Goal: Task Accomplishment & Management: Manage account settings

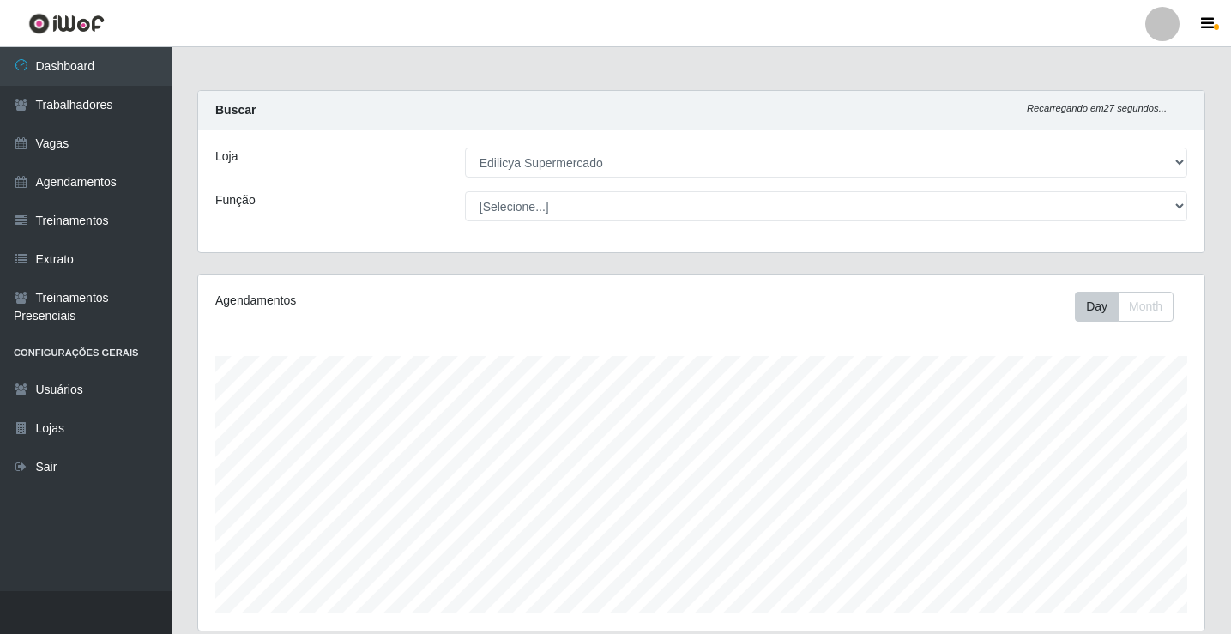
select select "460"
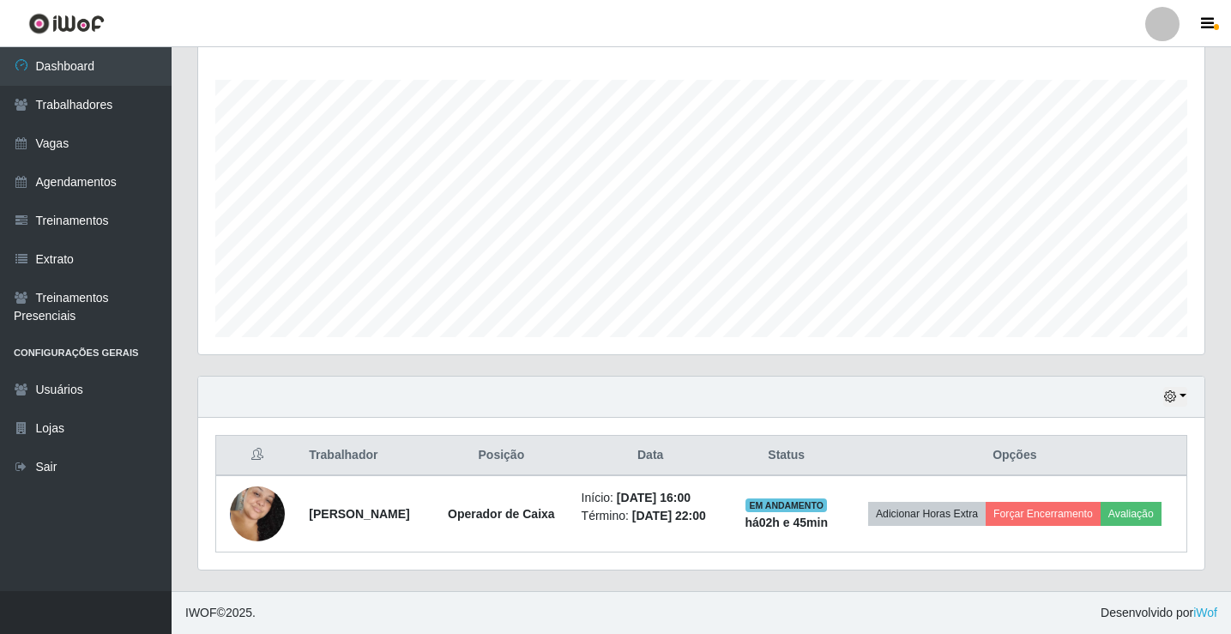
scroll to position [356, 1006]
click at [37, 180] on link "Agendamentos" at bounding box center [86, 182] width 172 height 39
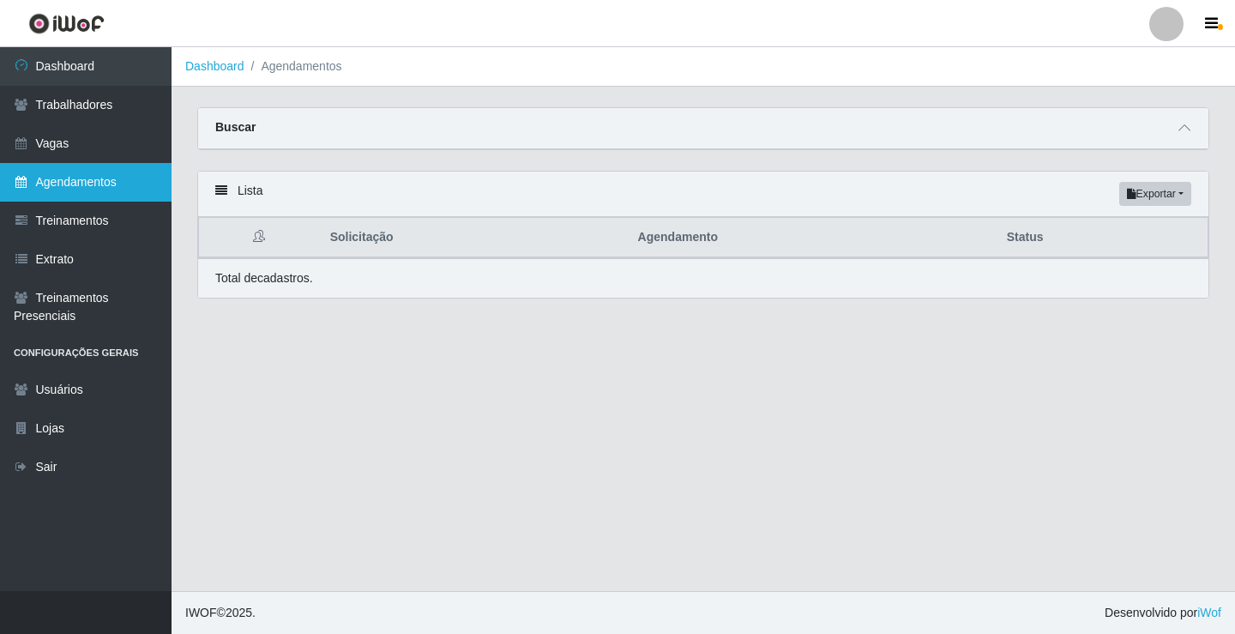
click at [82, 184] on link "Agendamentos" at bounding box center [86, 182] width 172 height 39
click at [83, 184] on link "Agendamentos" at bounding box center [86, 182] width 172 height 39
click at [350, 241] on th "Solicitação" at bounding box center [474, 238] width 308 height 40
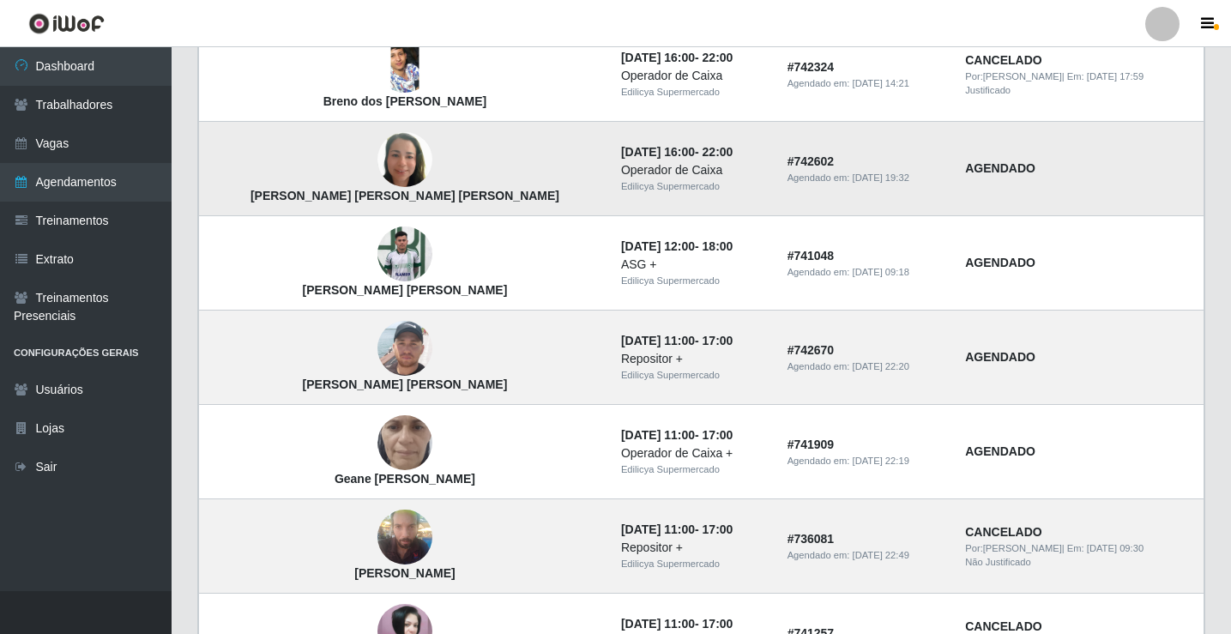
scroll to position [343, 0]
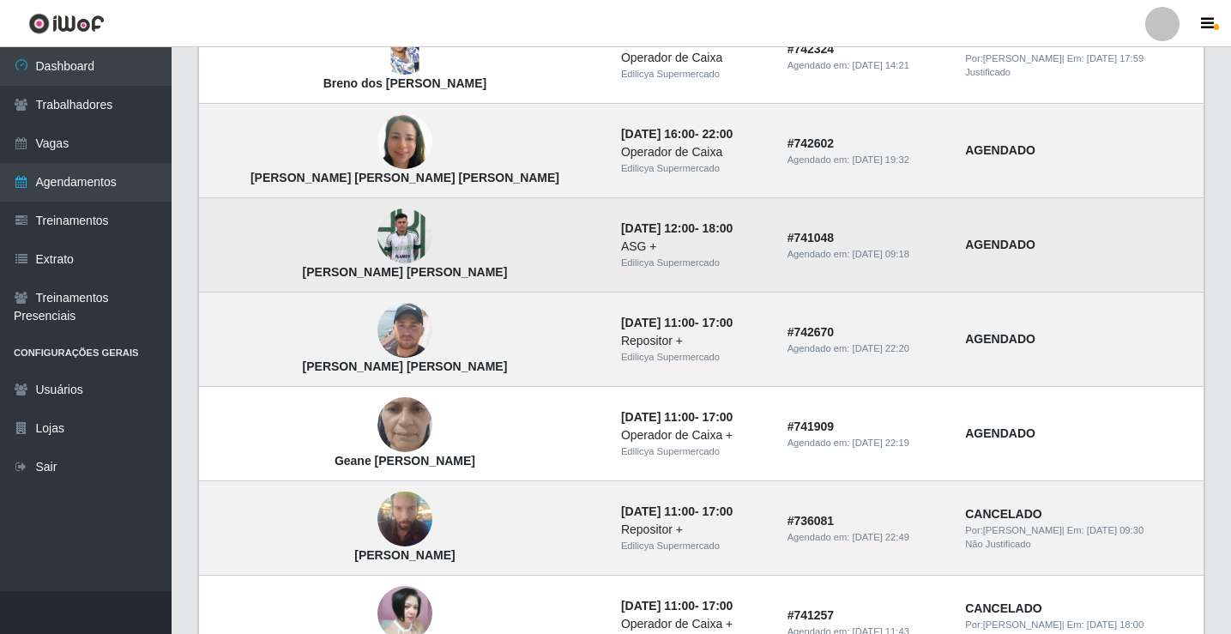
click at [377, 236] on img at bounding box center [404, 236] width 55 height 73
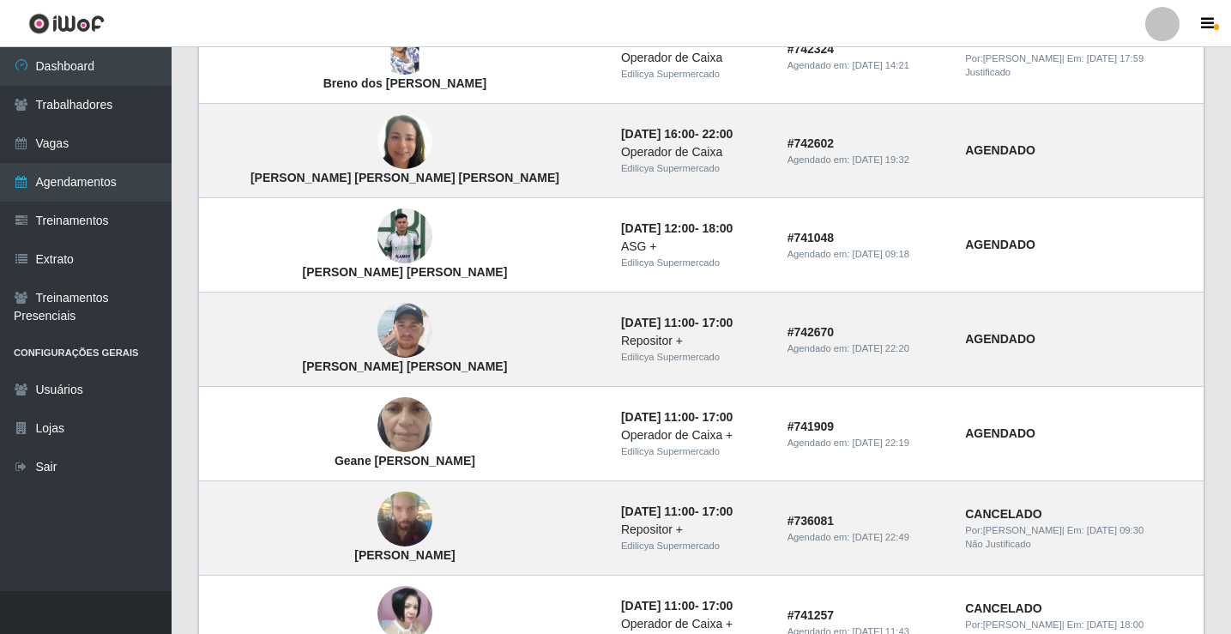
click at [377, 235] on img at bounding box center [404, 236] width 55 height 73
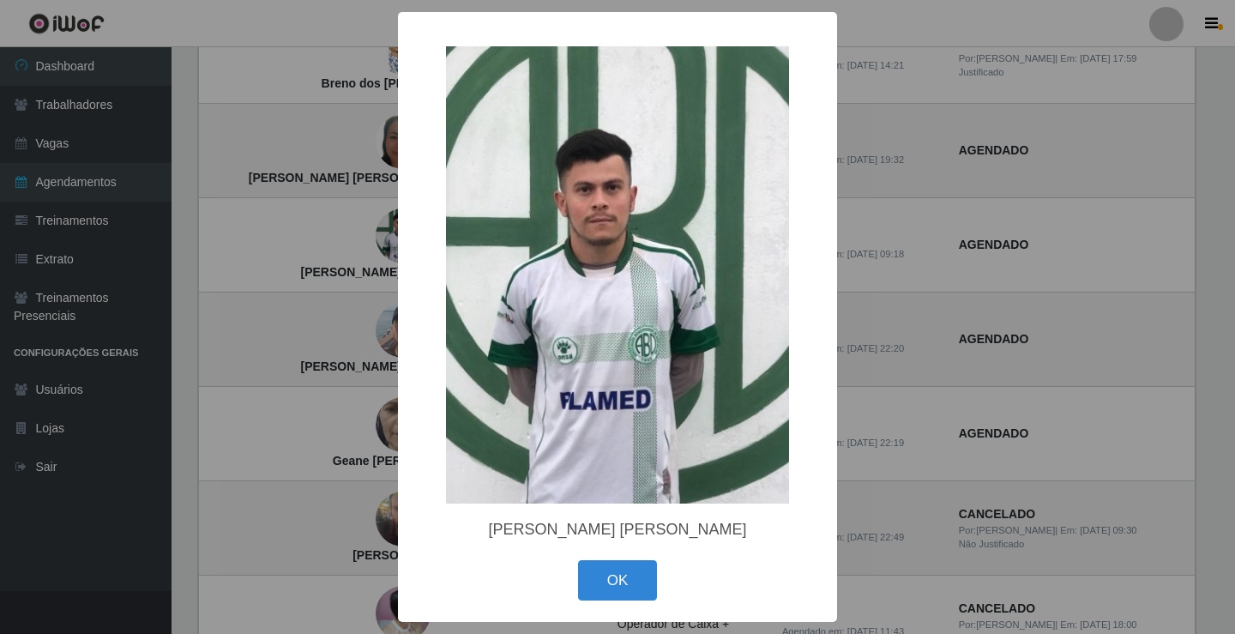
click at [341, 235] on div "× Luiz Henrique de Souza Silva OK Cancel" at bounding box center [617, 317] width 1235 height 634
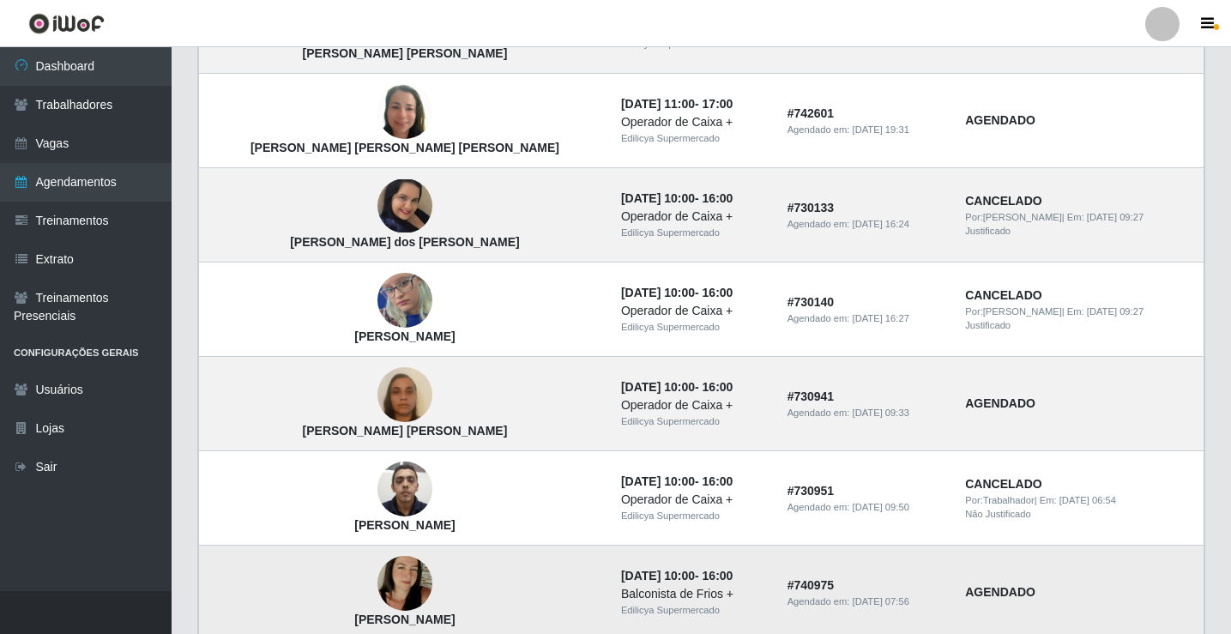
scroll to position [1157, 0]
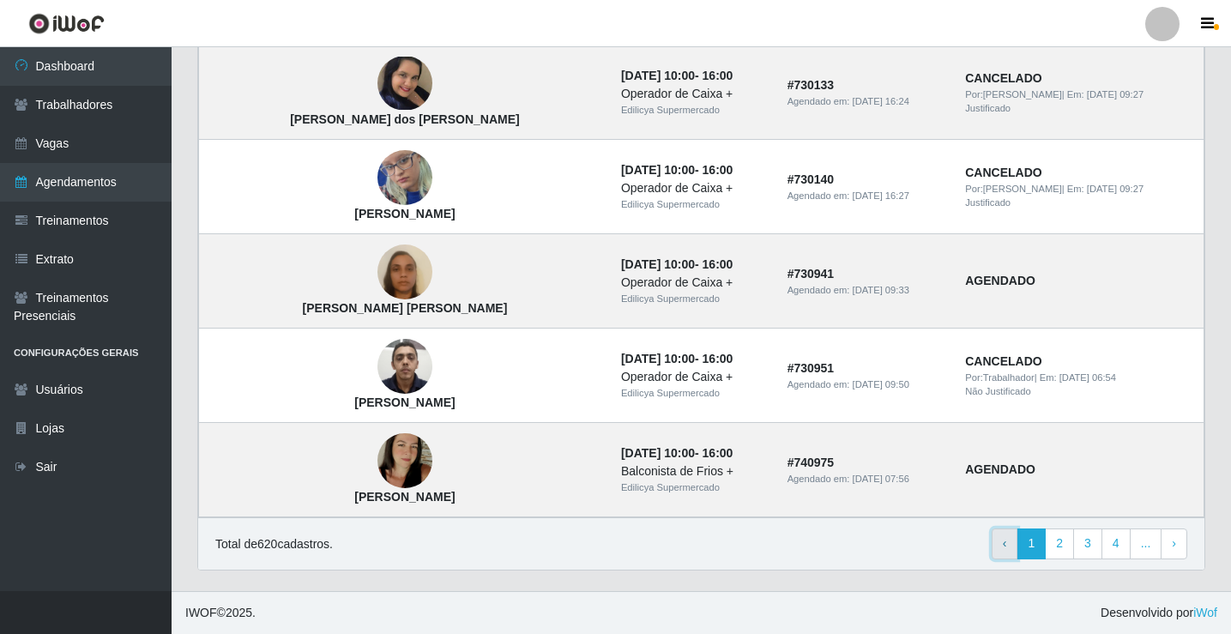
click at [1007, 540] on span "‹" at bounding box center [1005, 543] width 4 height 14
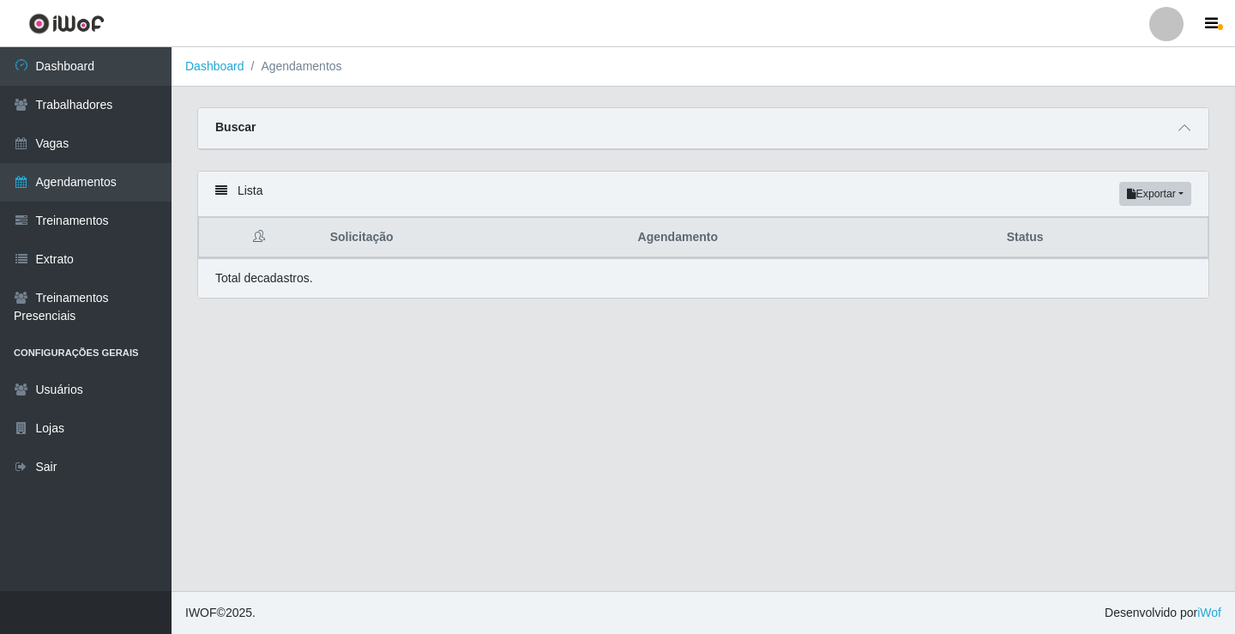
click at [359, 246] on th "Solicitação" at bounding box center [474, 238] width 308 height 40
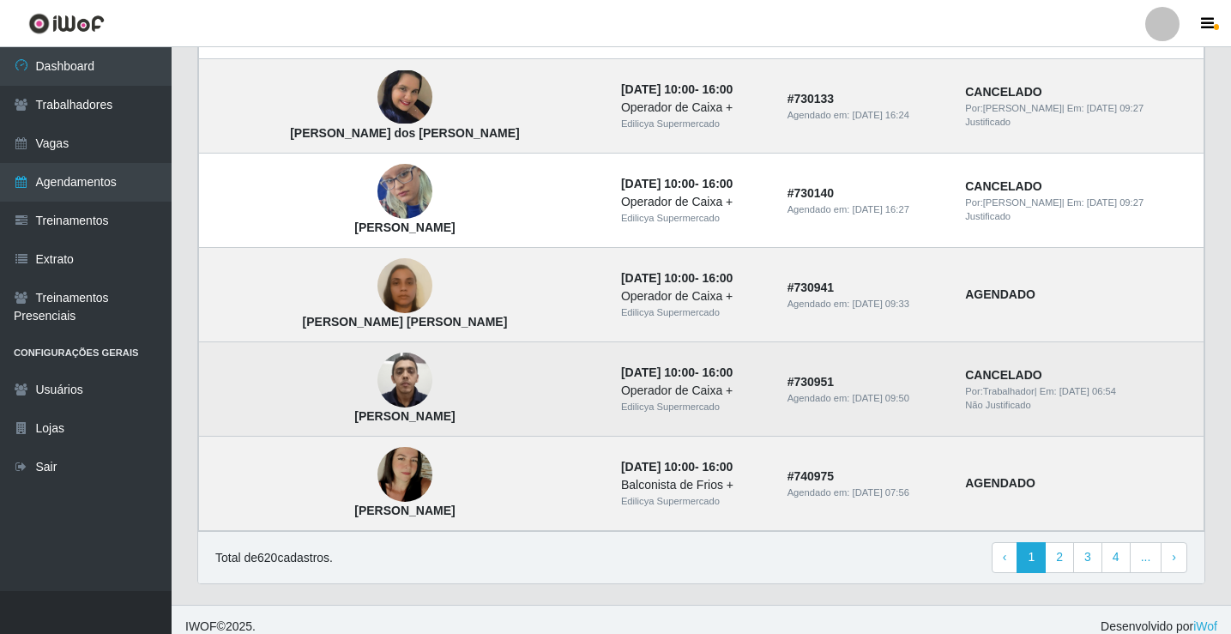
scroll to position [1157, 0]
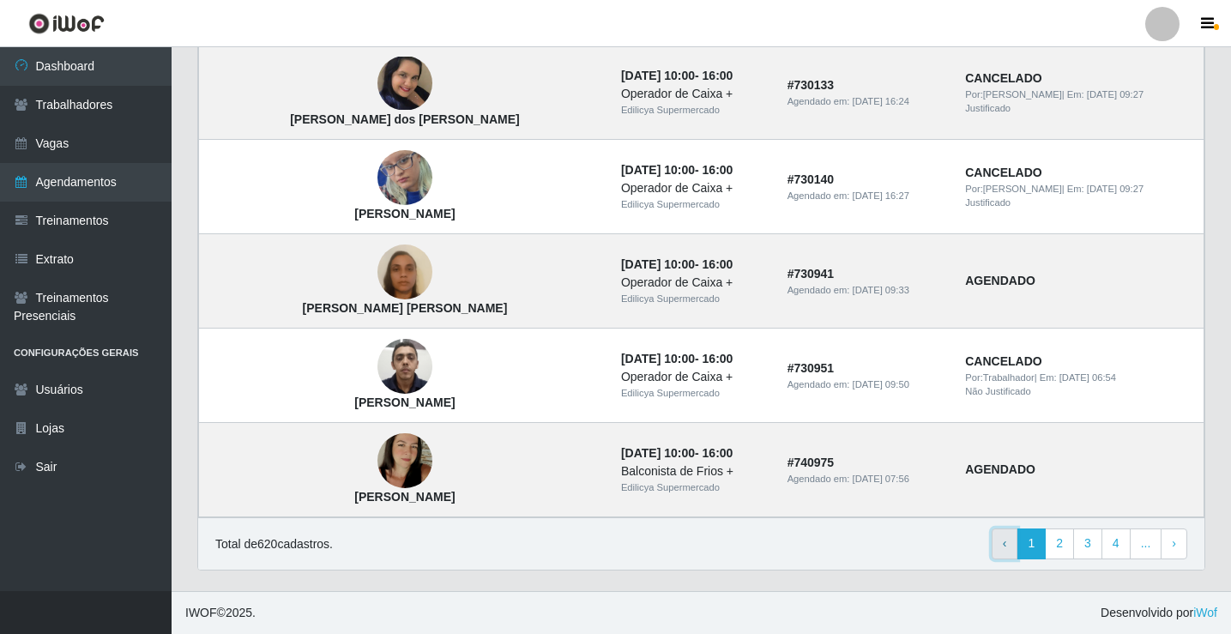
click at [1005, 545] on link "‹ Previous" at bounding box center [1005, 543] width 27 height 31
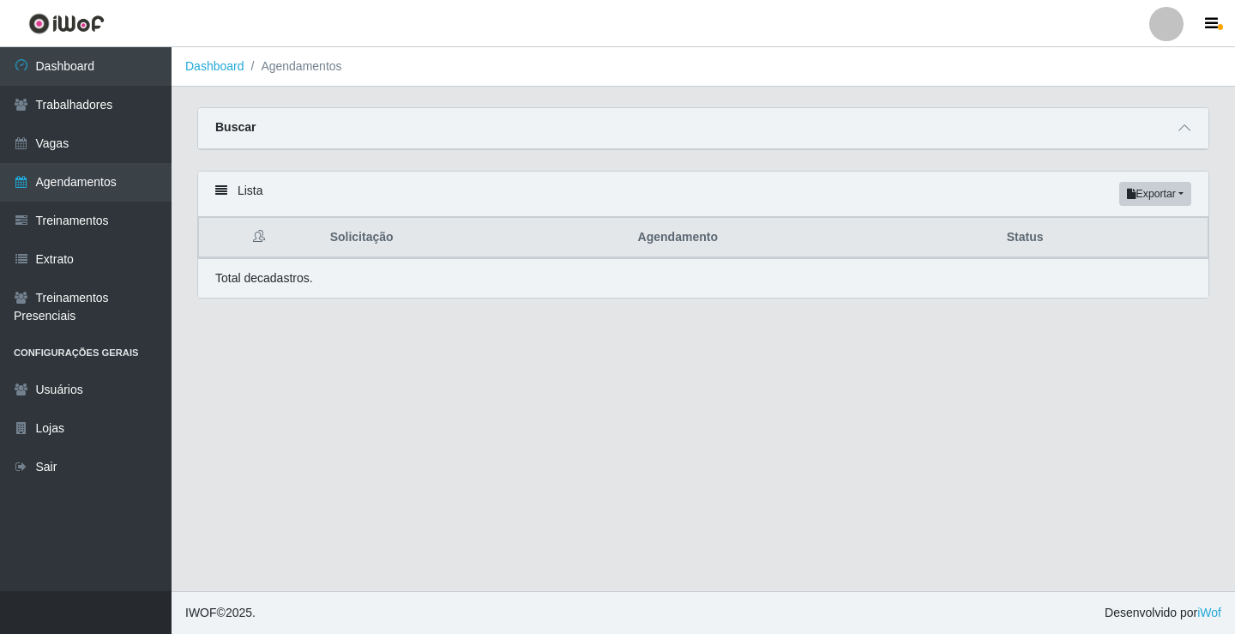
click at [375, 251] on th "Solicitação" at bounding box center [474, 238] width 308 height 40
click at [365, 248] on th "Solicitação" at bounding box center [474, 238] width 308 height 40
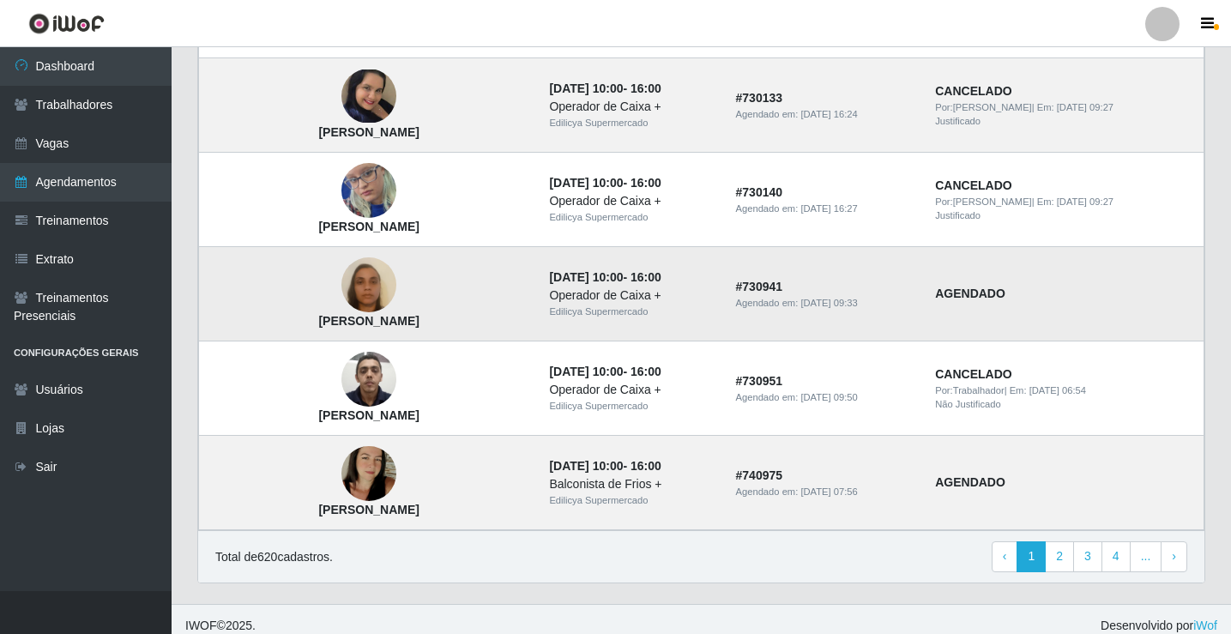
scroll to position [1157, 0]
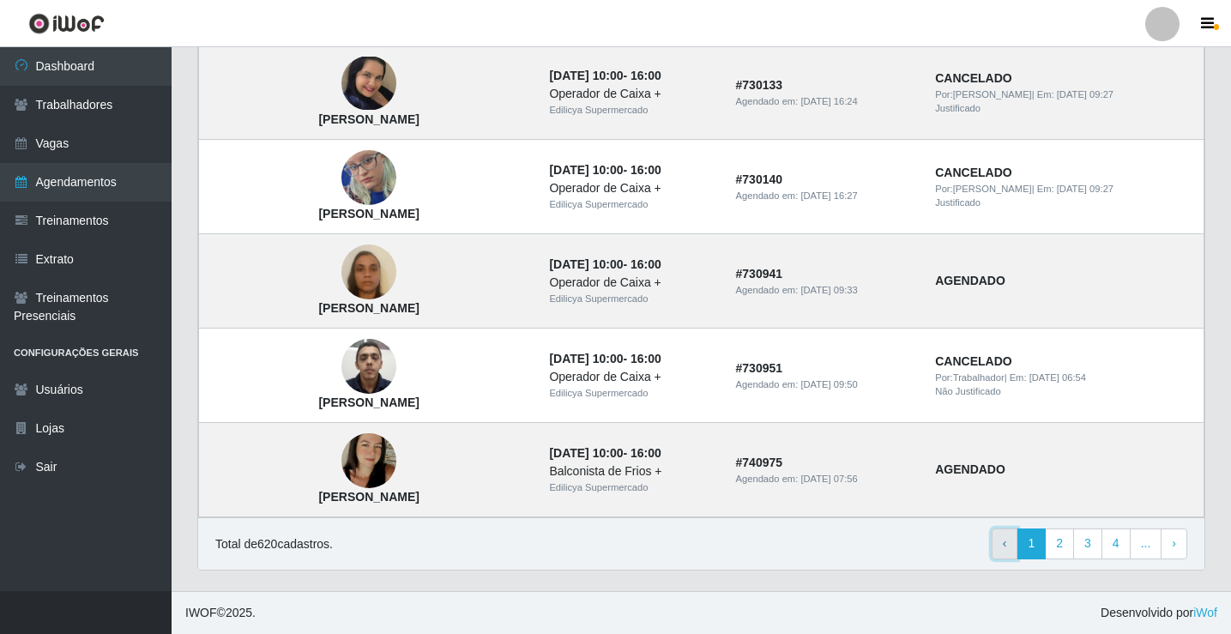
click at [1011, 539] on link "‹ Previous" at bounding box center [1005, 543] width 27 height 31
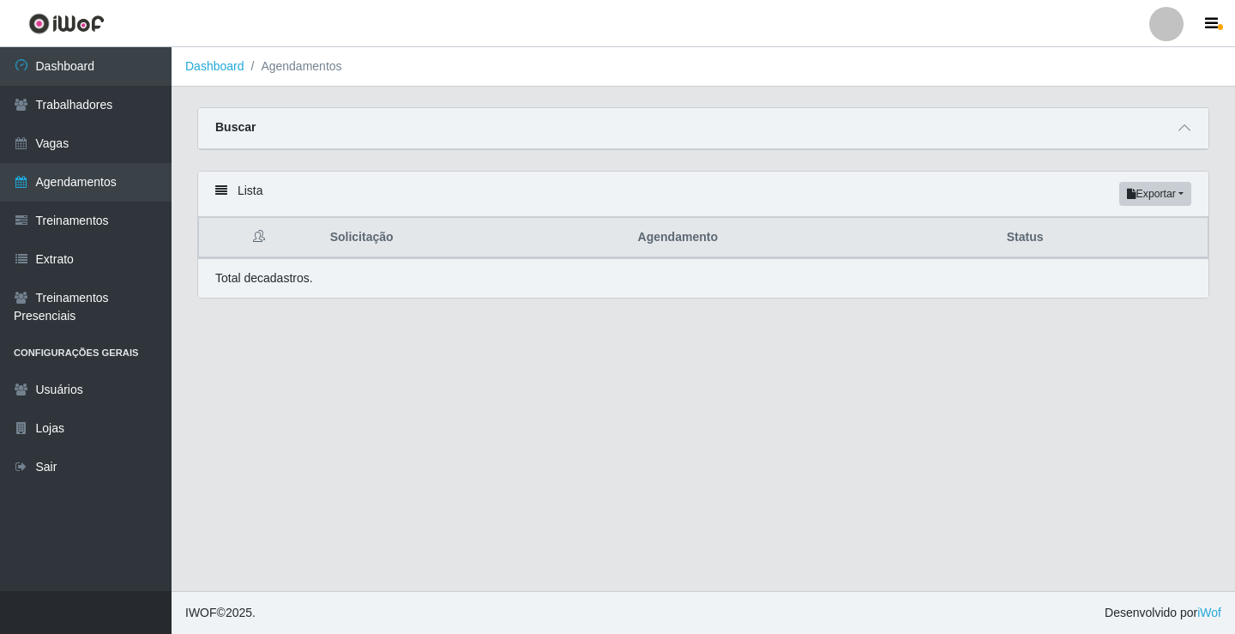
click at [674, 243] on th "Agendamento" at bounding box center [812, 238] width 369 height 40
click at [355, 244] on th "Solicitação" at bounding box center [474, 238] width 308 height 40
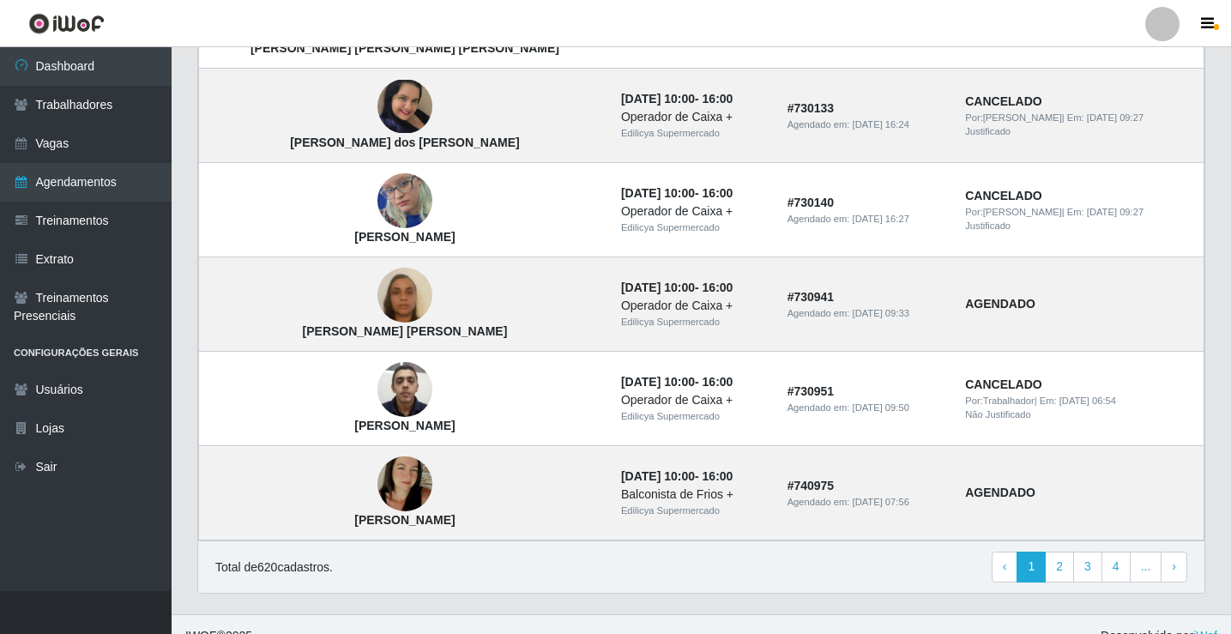
scroll to position [1157, 0]
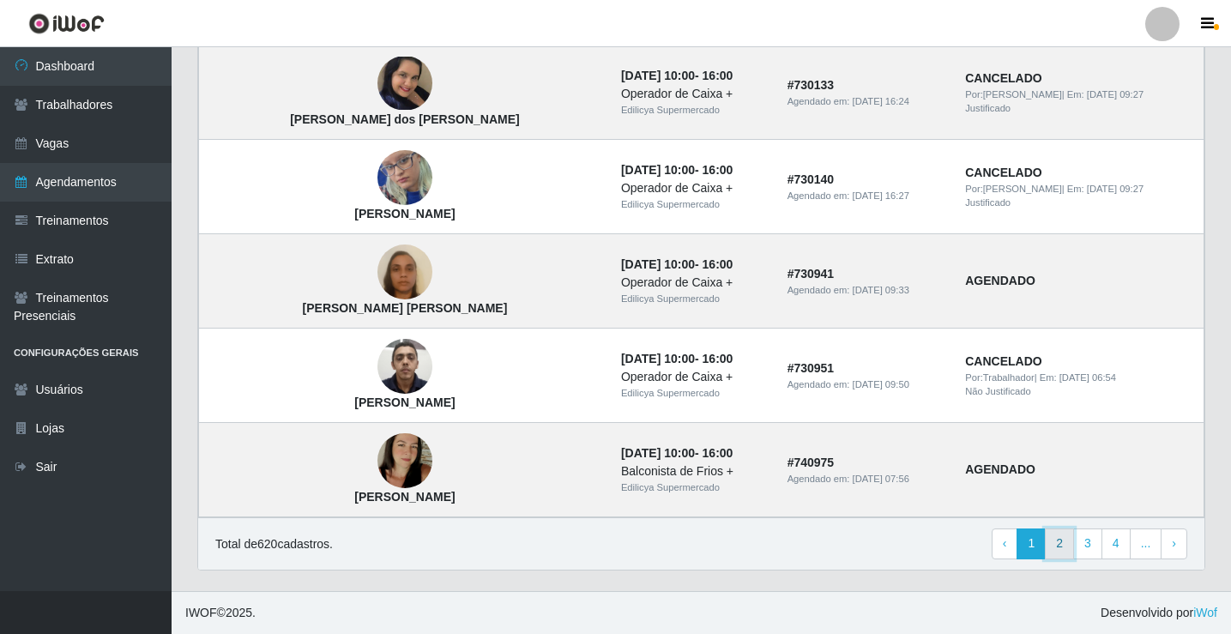
click at [1058, 540] on link "2" at bounding box center [1059, 543] width 29 height 31
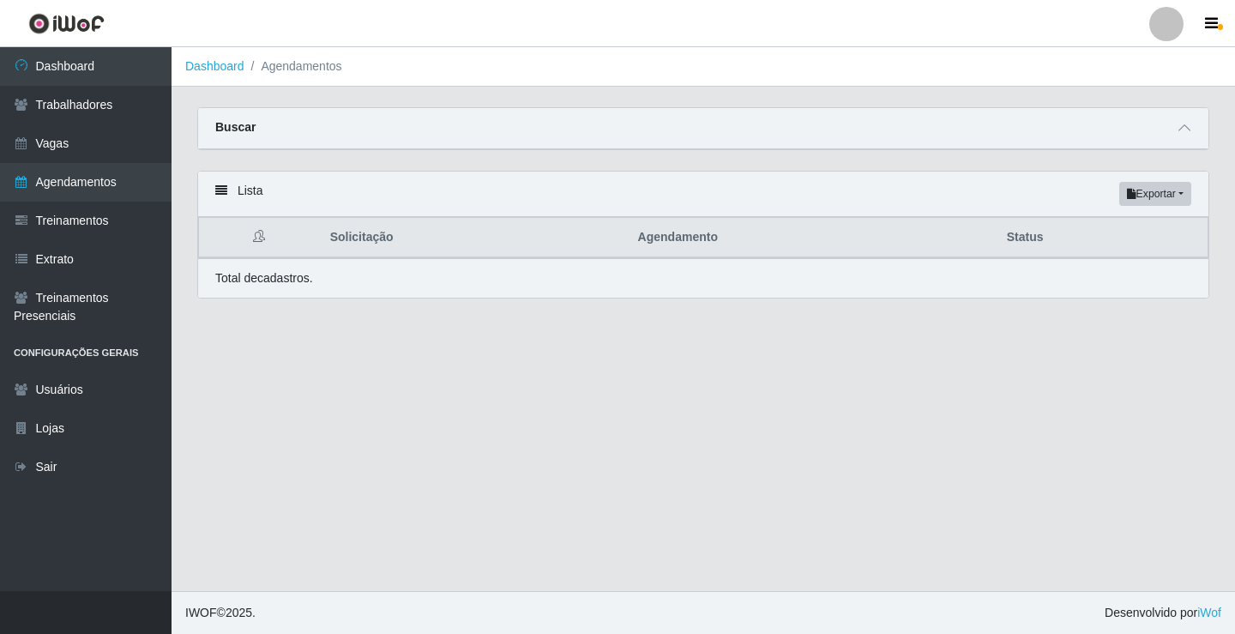
click at [358, 243] on th "Solicitação" at bounding box center [474, 238] width 308 height 40
click at [359, 248] on th "Solicitação" at bounding box center [474, 238] width 308 height 40
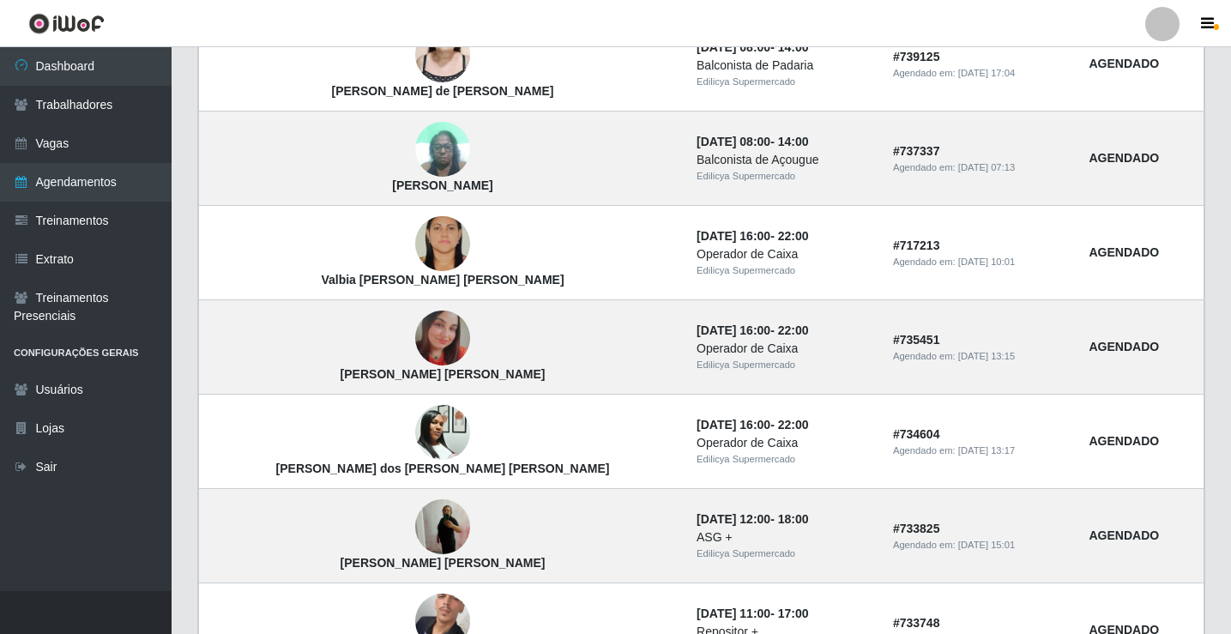
scroll to position [1157, 0]
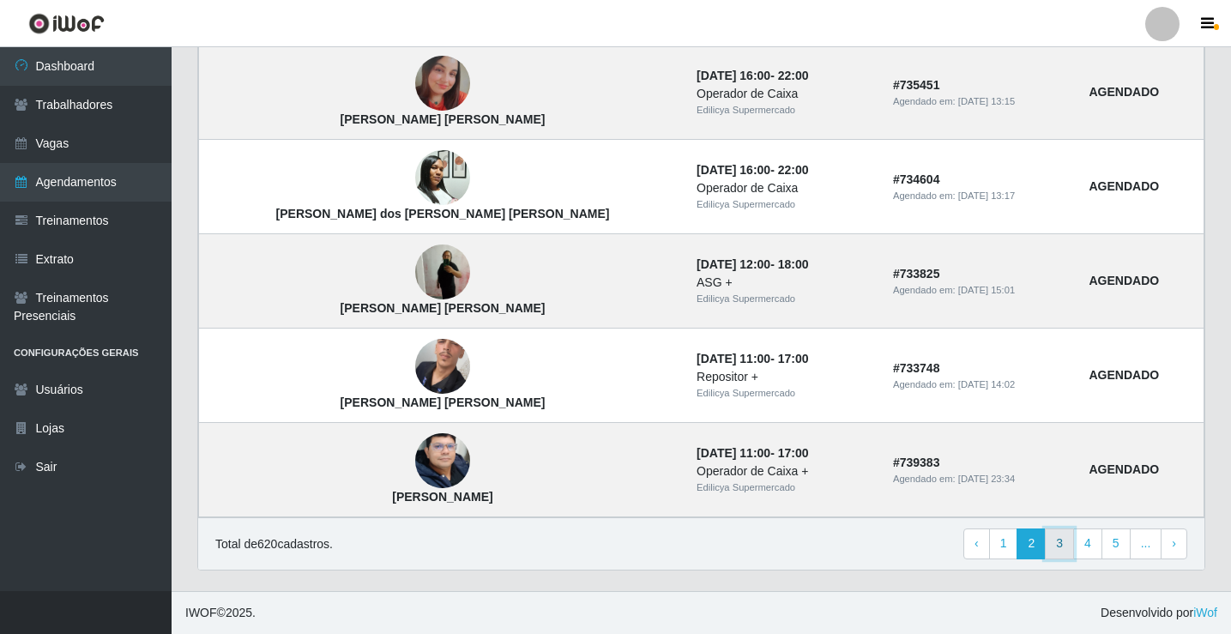
click at [1061, 544] on link "3" at bounding box center [1059, 543] width 29 height 31
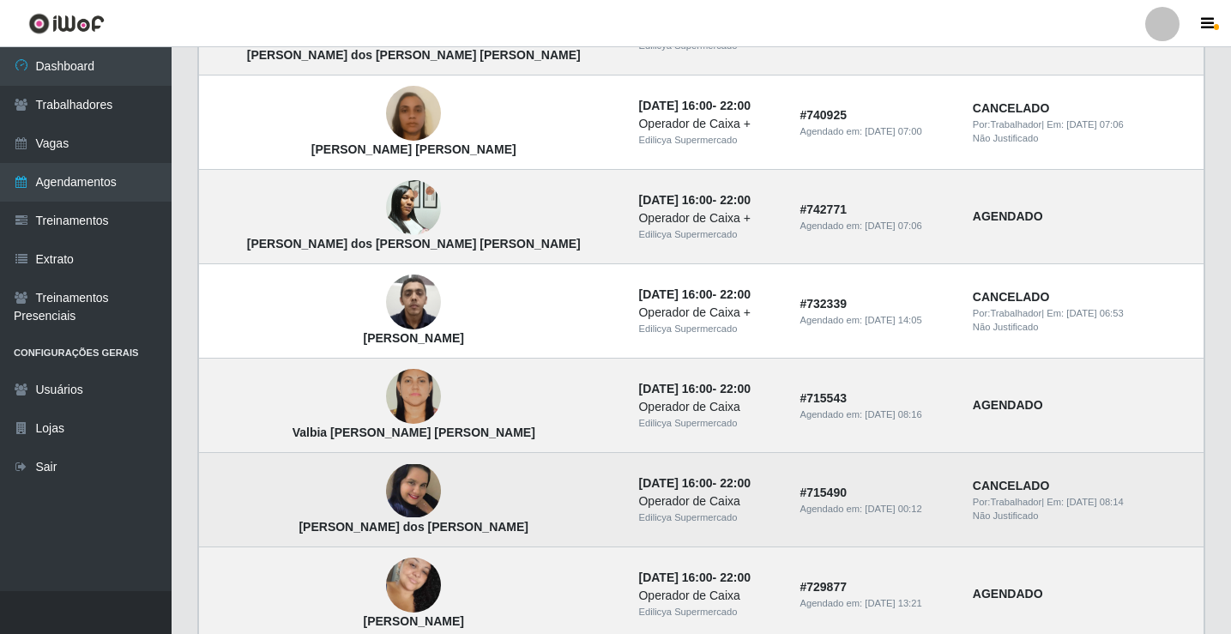
scroll to position [1157, 0]
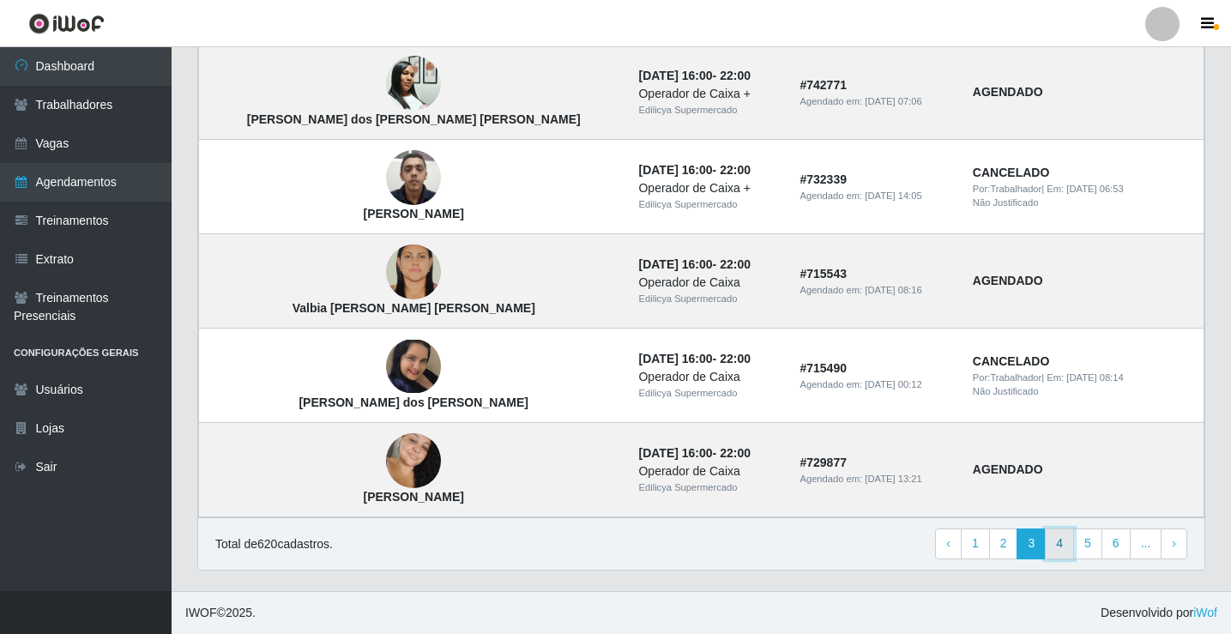
click at [1062, 540] on link "4" at bounding box center [1059, 543] width 29 height 31
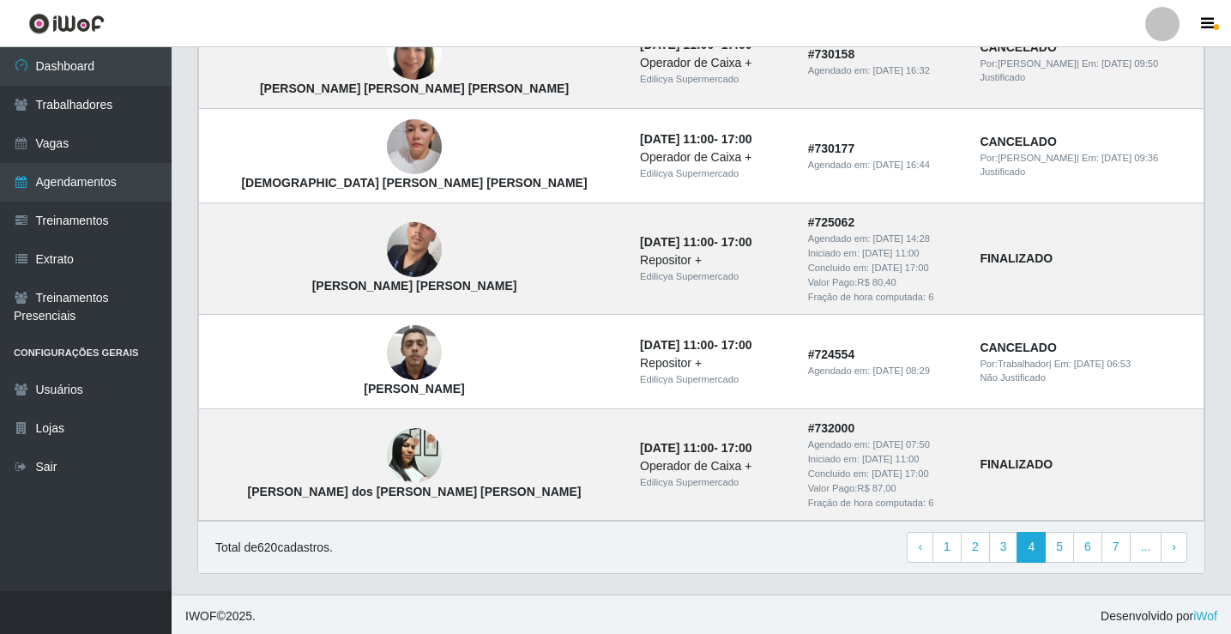
scroll to position [1226, 0]
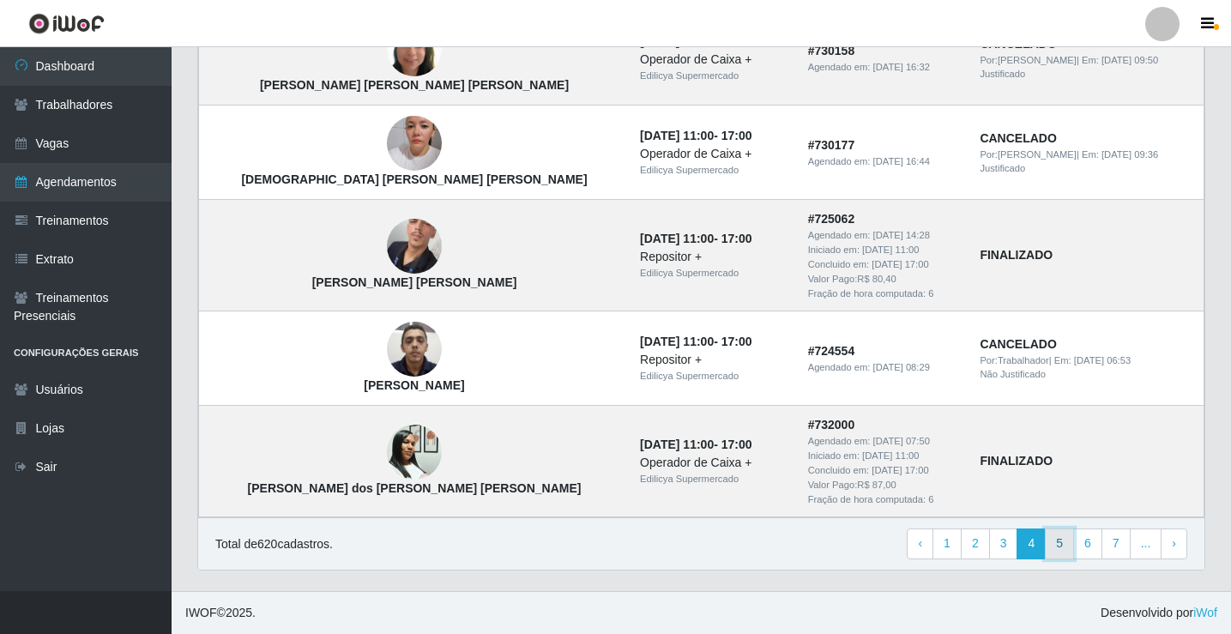
click at [1060, 541] on link "5" at bounding box center [1059, 543] width 29 height 31
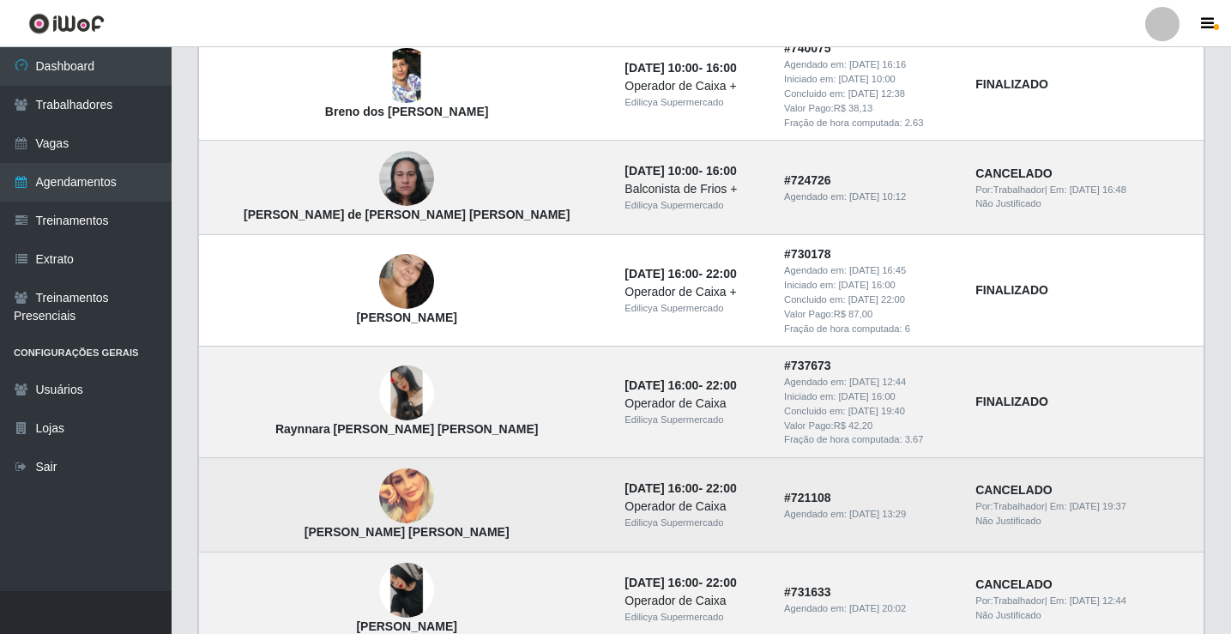
scroll to position [1089, 0]
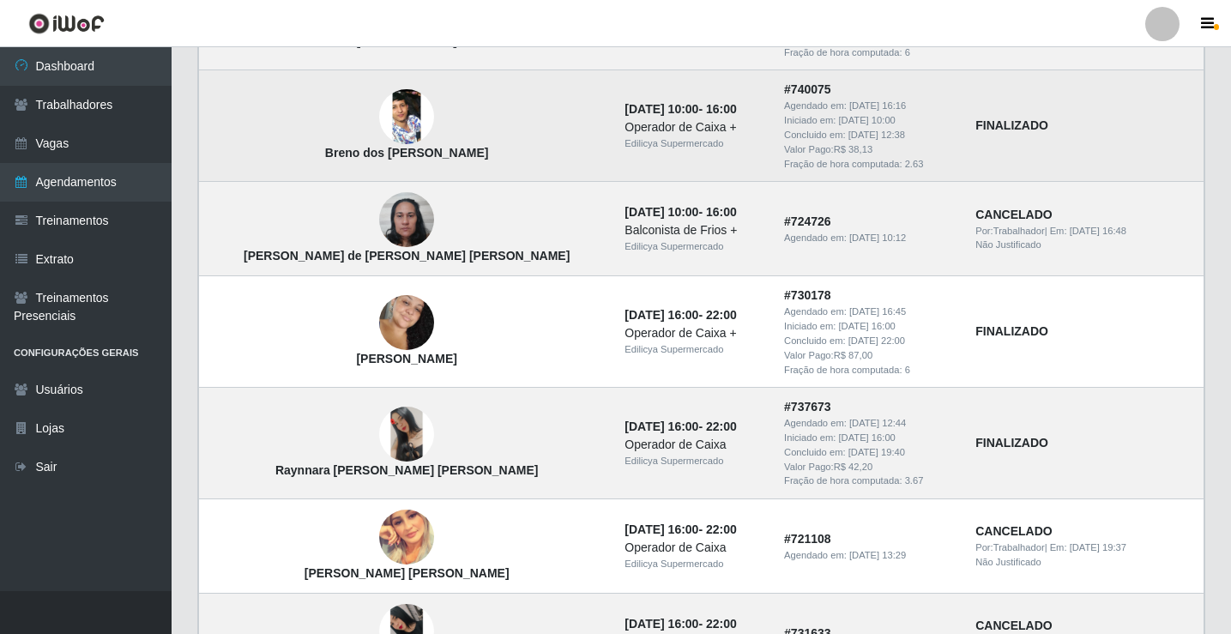
click at [379, 109] on img at bounding box center [406, 117] width 55 height 122
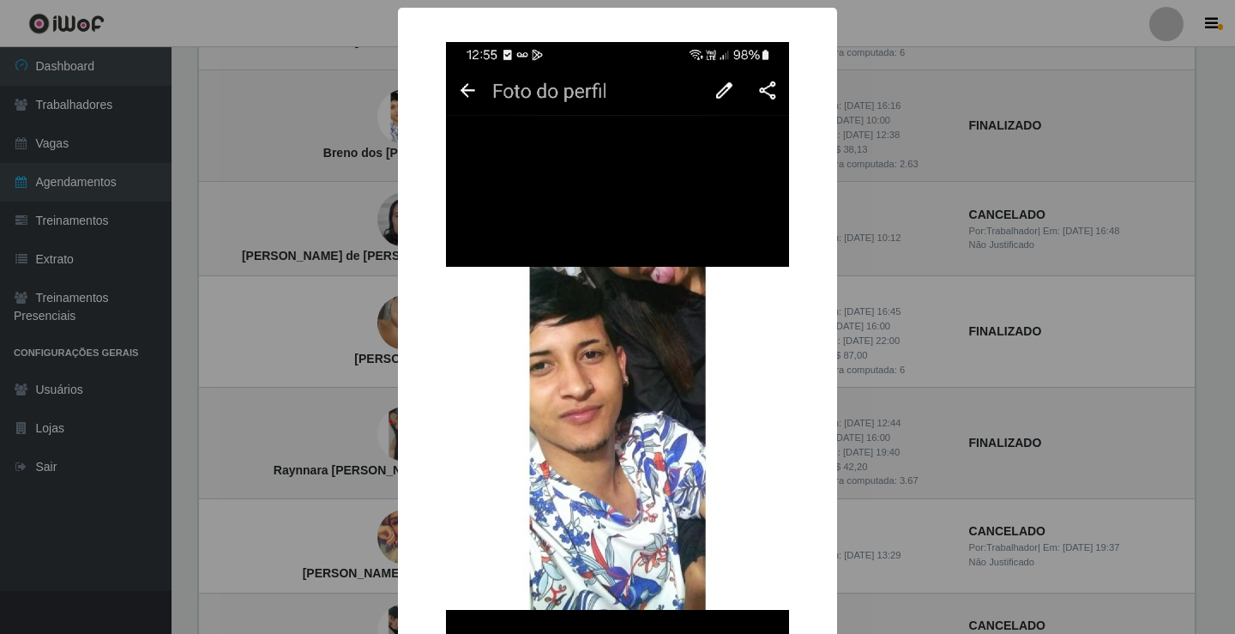
click at [338, 109] on div "× Breno dos [PERSON_NAME] OK Cancel" at bounding box center [617, 317] width 1235 height 634
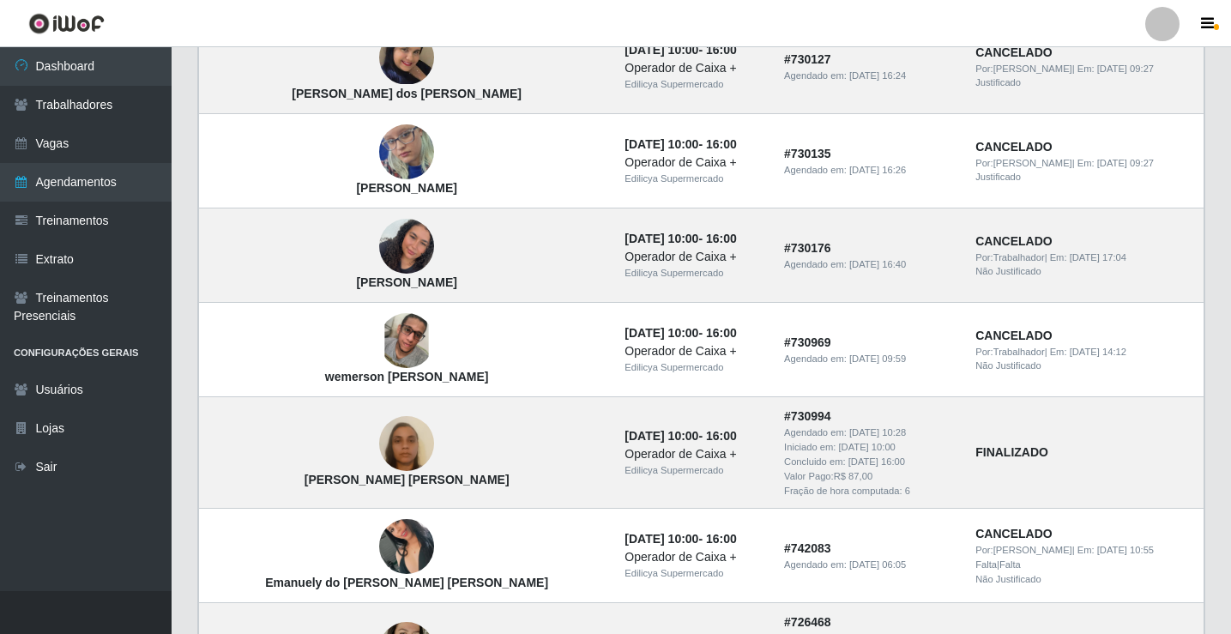
scroll to position [402, 0]
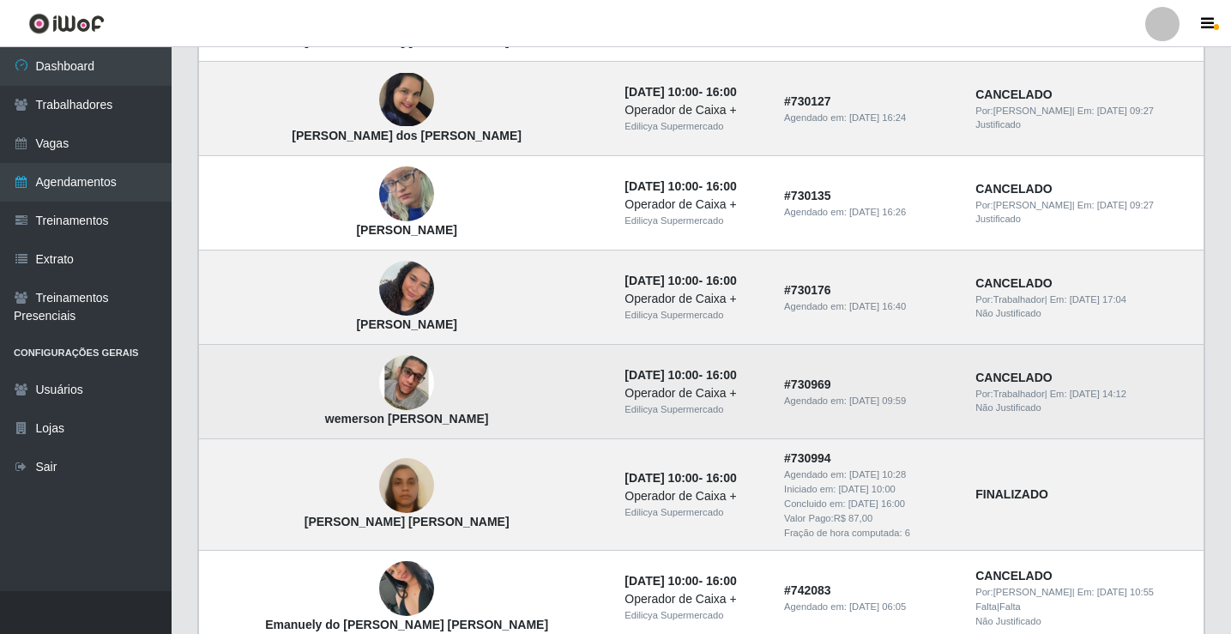
click at [379, 374] on img at bounding box center [406, 382] width 55 height 55
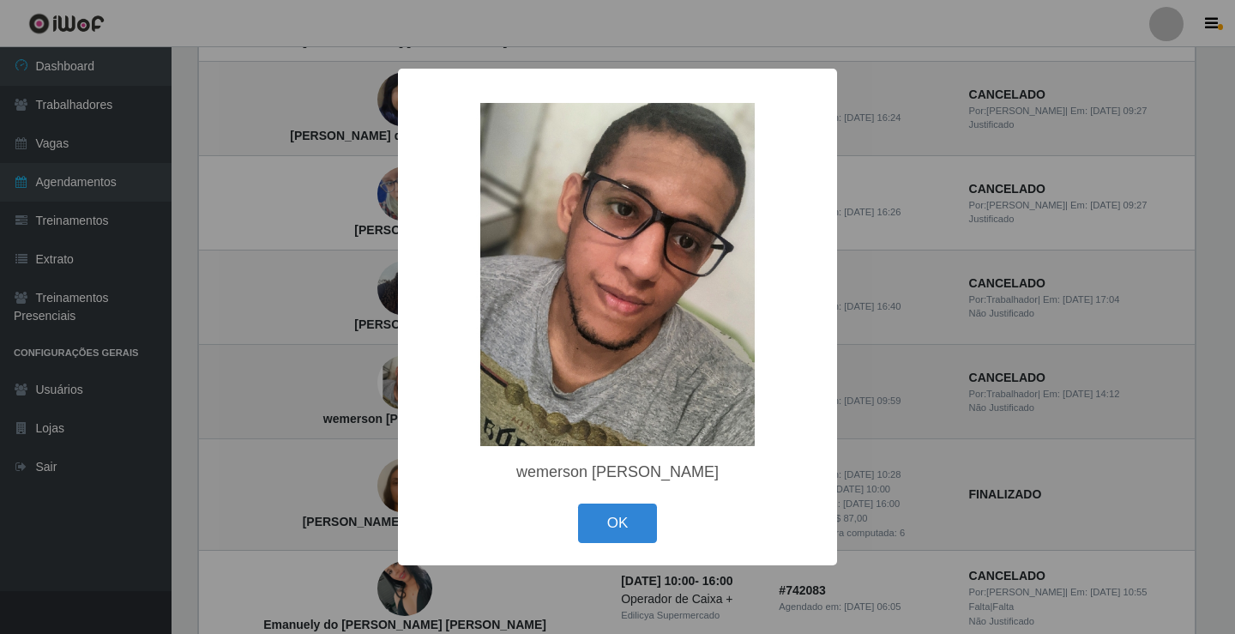
click at [347, 374] on div "× wemerson [PERSON_NAME] OK Cancel" at bounding box center [617, 317] width 1235 height 634
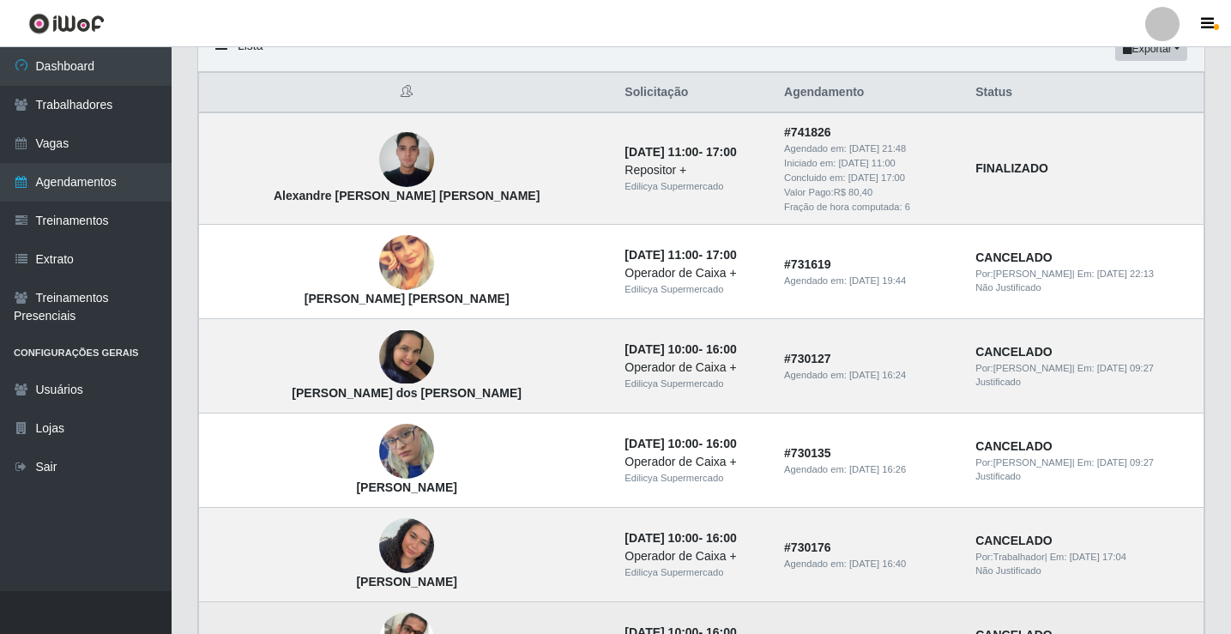
scroll to position [59, 0]
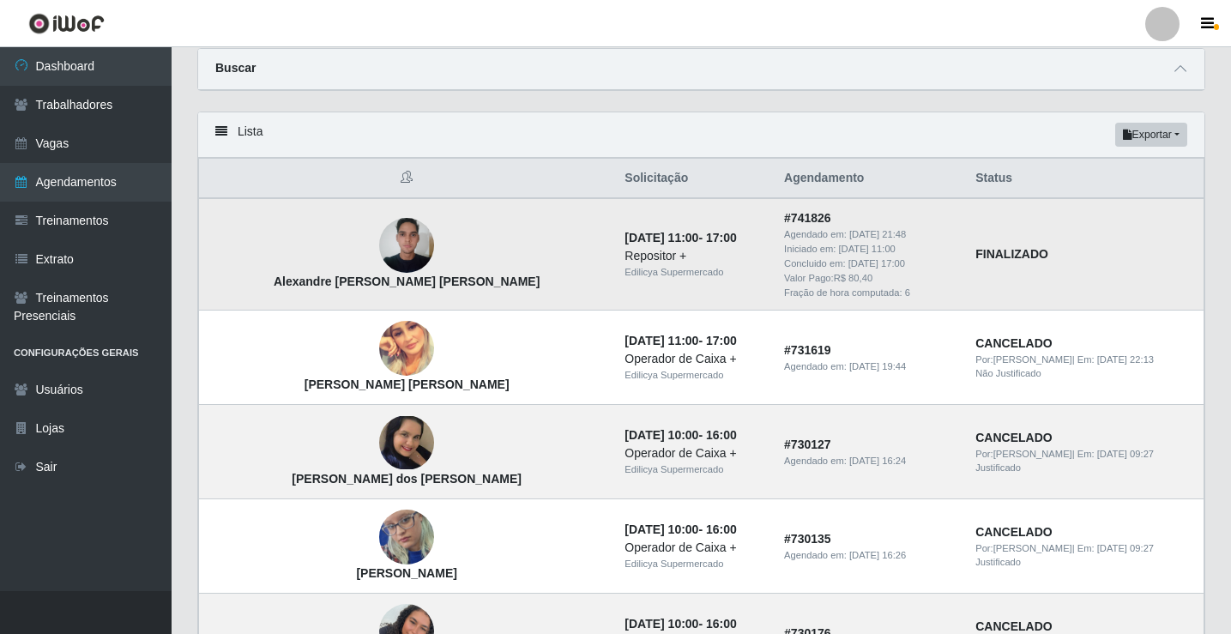
click at [379, 247] on img at bounding box center [406, 245] width 55 height 73
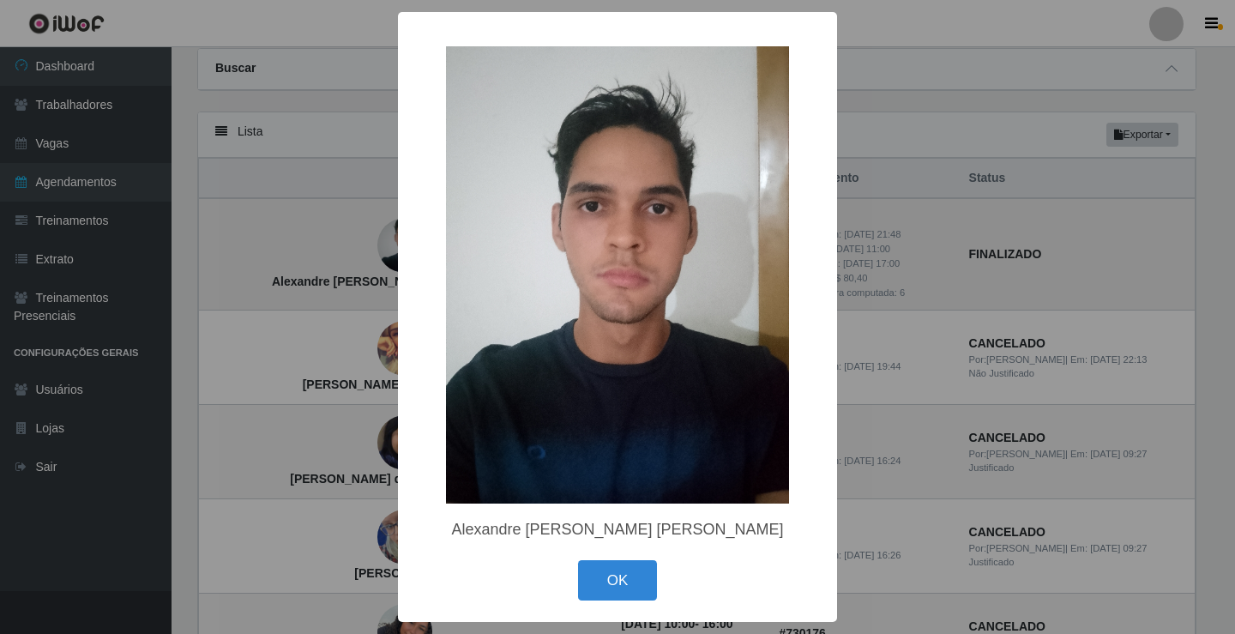
click at [342, 247] on div "× Alexandre Estevão Da Silva Barros OK Cancel" at bounding box center [617, 317] width 1235 height 634
